Goal: Task Accomplishment & Management: Manage account settings

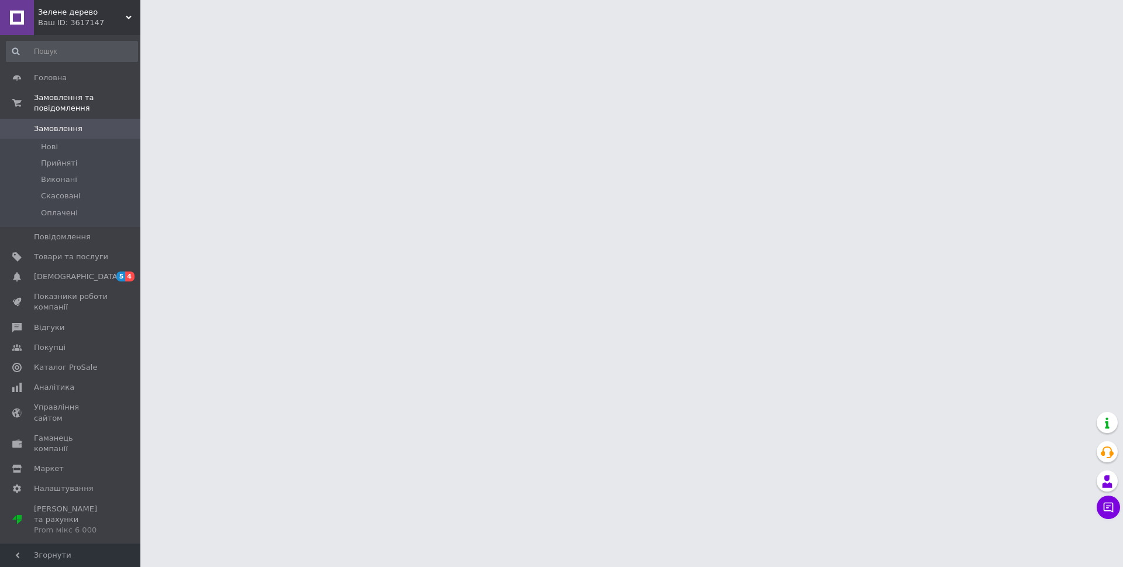
click at [63, 251] on span "Товари та послуги" at bounding box center [71, 256] width 74 height 11
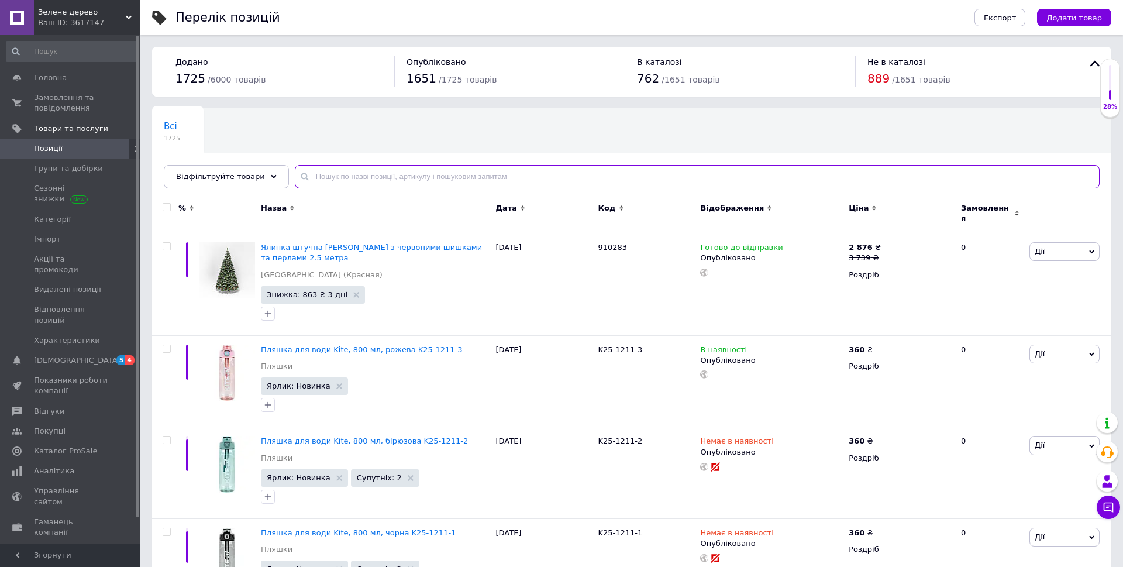
click at [420, 177] on input "text" at bounding box center [697, 176] width 805 height 23
paste input "SP25-589-1"
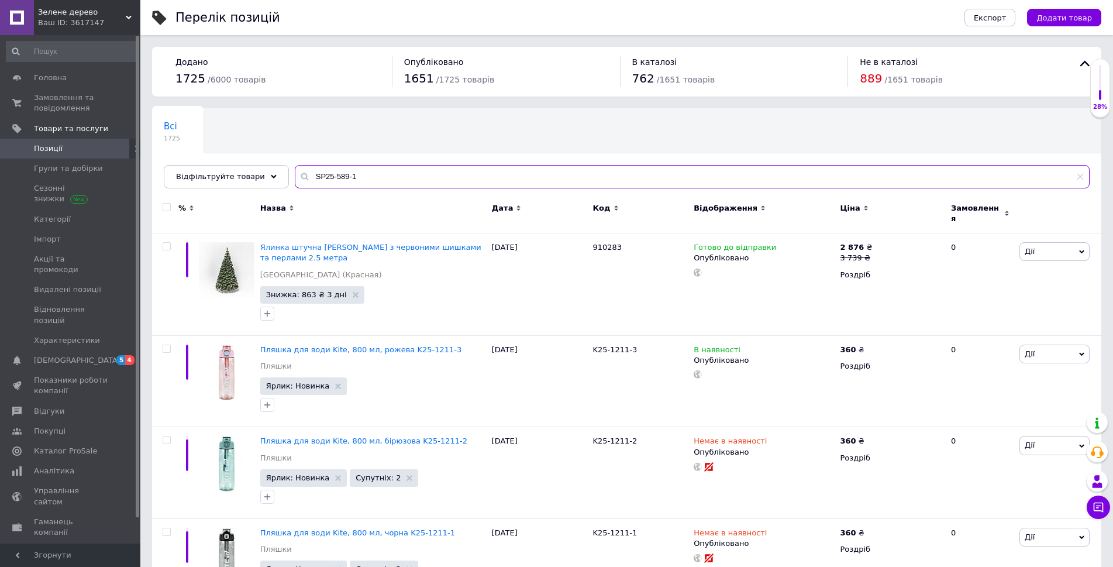
type input "SP25-589-1"
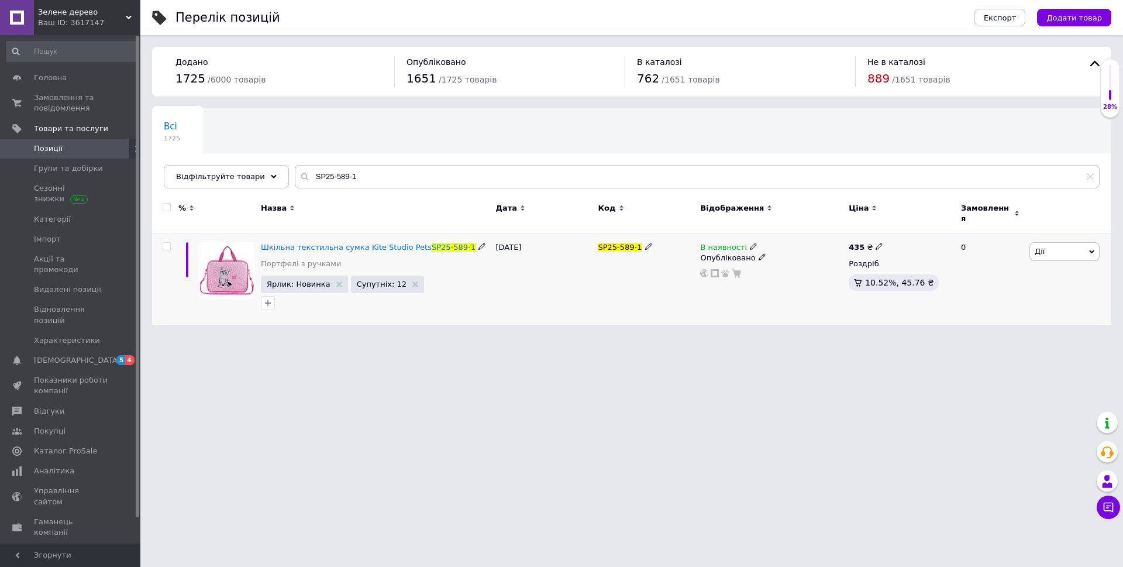
click at [750, 243] on icon at bounding box center [753, 246] width 7 height 7
click at [797, 264] on li "Під замовлення" at bounding box center [816, 272] width 111 height 16
click at [805, 204] on span "Під замовлення" at bounding box center [800, 208] width 63 height 9
click at [790, 246] on li "Немає в наявності" at bounding box center [816, 250] width 111 height 16
click at [637, 336] on html "Зелене дерево Ваш ID: 3617147 Сайт Зелене дерево Кабінет покупця Перевірити ста…" at bounding box center [561, 168] width 1123 height 336
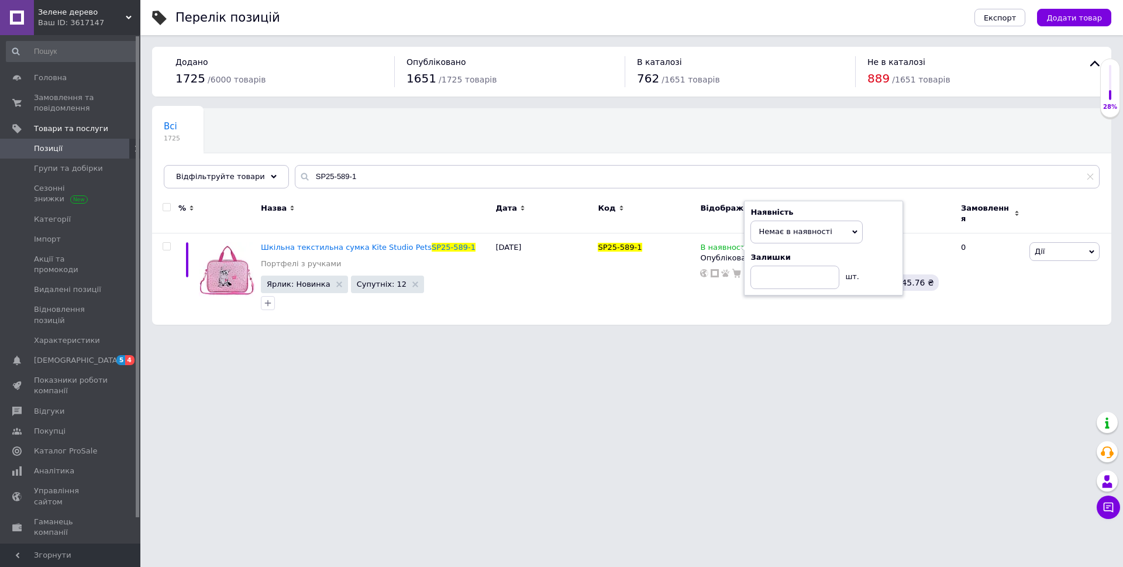
click at [637, 336] on html "Зелене дерево Ваш ID: 3617147 Сайт Зелене дерево Кабінет покупця Перевірити ста…" at bounding box center [561, 168] width 1123 height 336
